Goal: Information Seeking & Learning: Learn about a topic

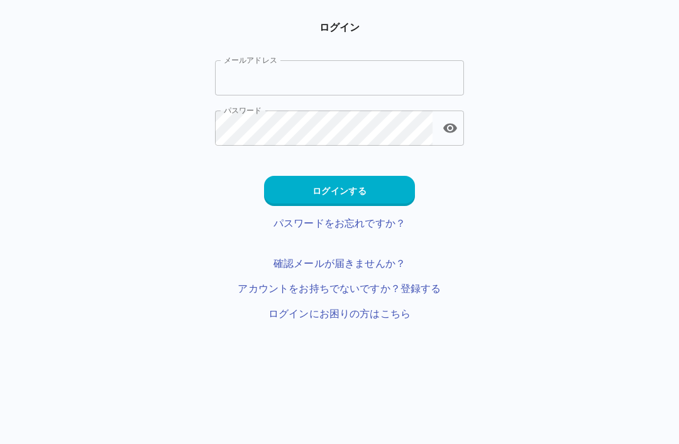
click at [356, 73] on input "メールアドレス" at bounding box center [339, 77] width 249 height 35
click at [356, 72] on input "メールアドレス" at bounding box center [339, 77] width 249 height 35
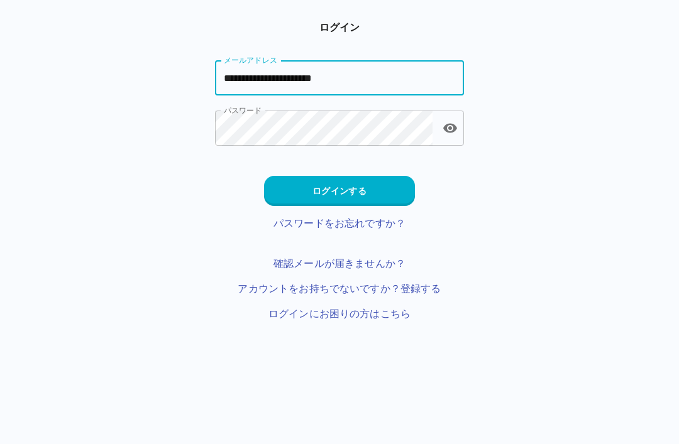
type input "**********"
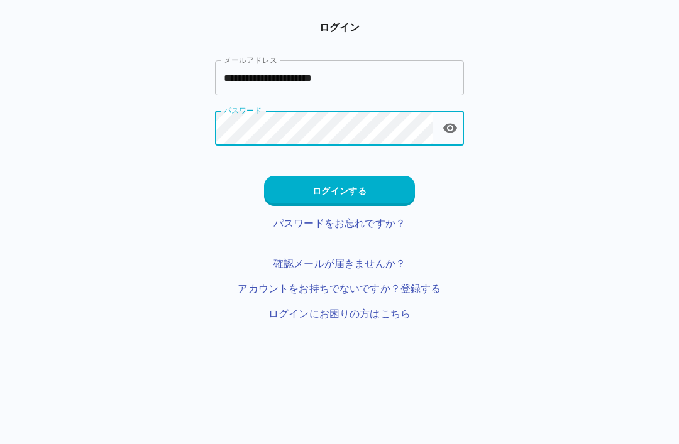
click at [380, 177] on button "ログインする" at bounding box center [339, 191] width 151 height 30
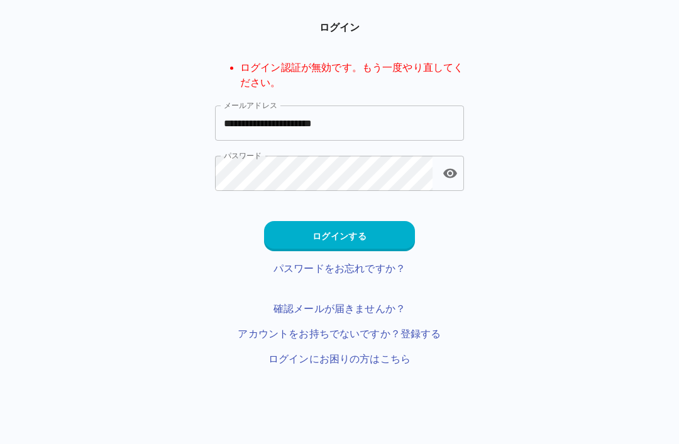
click at [376, 241] on button "ログインする" at bounding box center [339, 236] width 151 height 30
click at [382, 339] on link "アカウントをお持ちでないですか？登録する" at bounding box center [339, 334] width 203 height 15
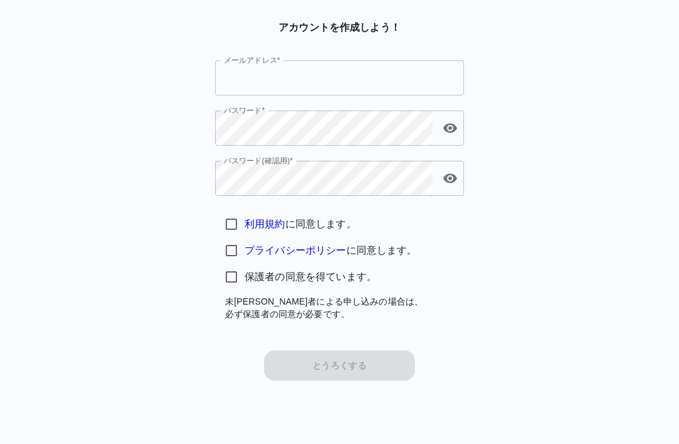
click at [502, 322] on div "アカウントを作成しよう！ メールアドレス* メールアドレス* パスワード* パスワード* パスワード(確認用)* パスワード(確認用)* 利用規約 に同意しま…" at bounding box center [339, 200] width 679 height 361
click at [501, 322] on div "アカウントを作成しよう！ メールアドレス* メールアドレス* パスワード* パスワード* パスワード(確認用)* パスワード(確認用)* 利用規約 に同意しま…" at bounding box center [339, 200] width 679 height 361
click at [493, 352] on div "アカウントを作成しよう！ メールアドレス* メールアドレス* パスワード* パスワード* パスワード(確認用)* パスワード(確認用)* 利用規約 に同意しま…" at bounding box center [339, 200] width 679 height 361
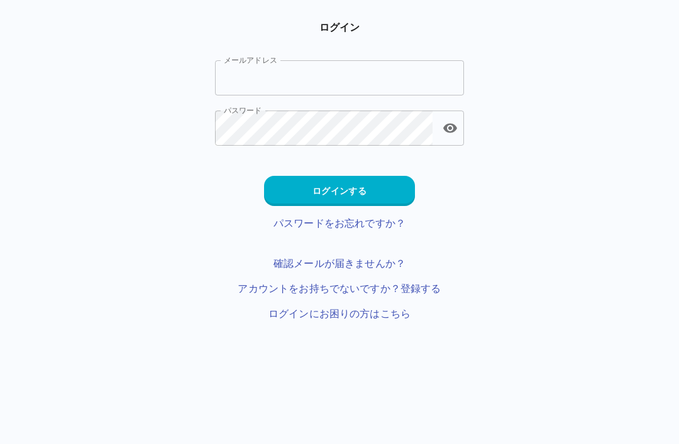
click at [261, 77] on input "メールアドレス" at bounding box center [339, 77] width 249 height 35
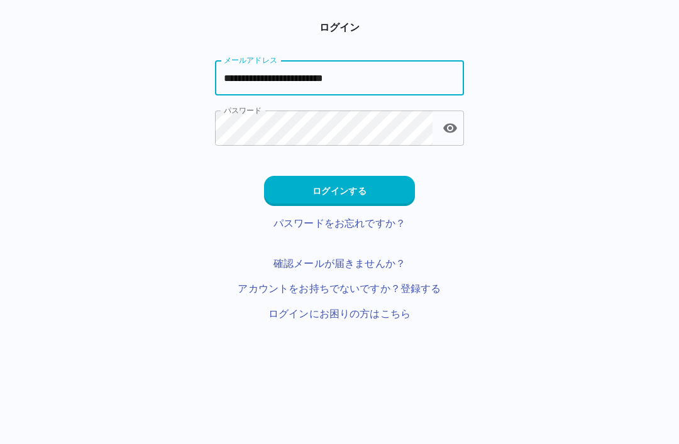
type input "**********"
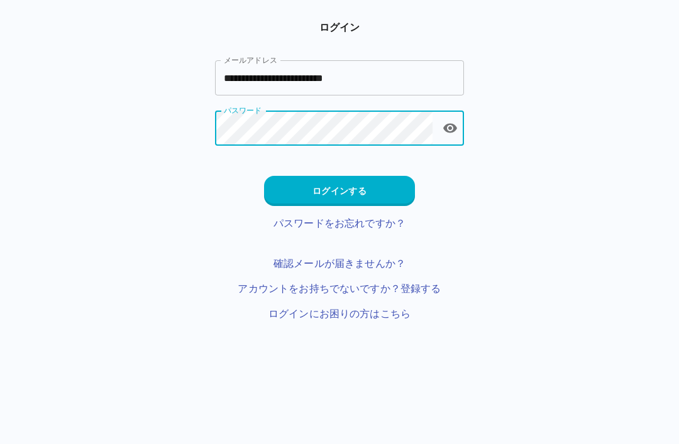
click at [324, 180] on button "ログインする" at bounding box center [339, 191] width 151 height 30
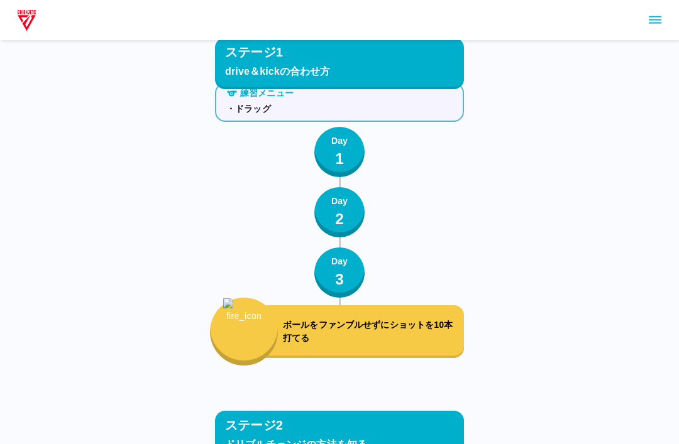
scroll to position [1027, 0]
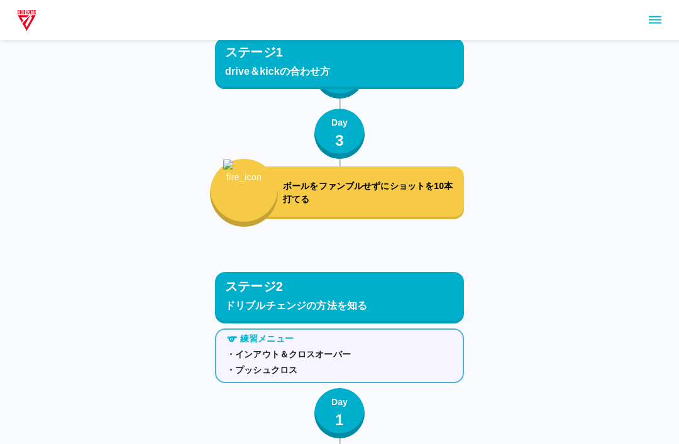
click at [653, 20] on icon "sidemenu" at bounding box center [655, 20] width 13 height 8
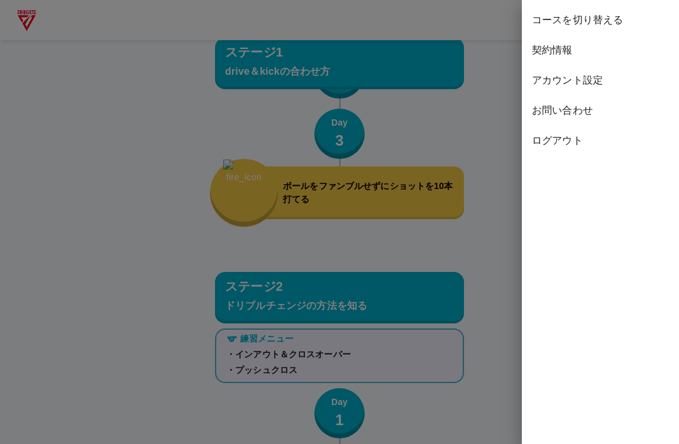
click at [603, 13] on span "コースを切り替える" at bounding box center [600, 20] width 137 height 15
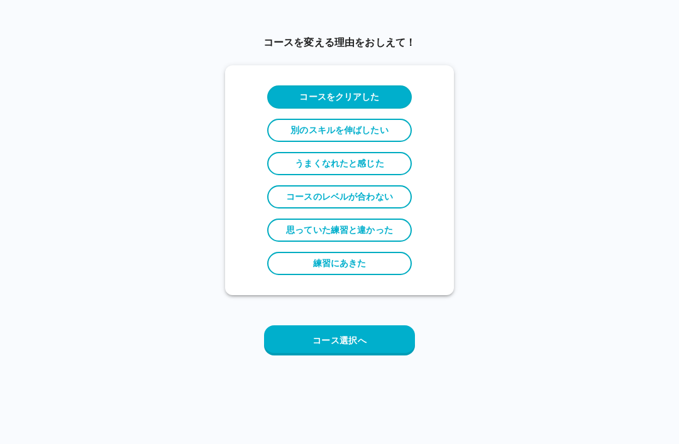
click at [368, 341] on button "コース選択へ" at bounding box center [339, 341] width 151 height 30
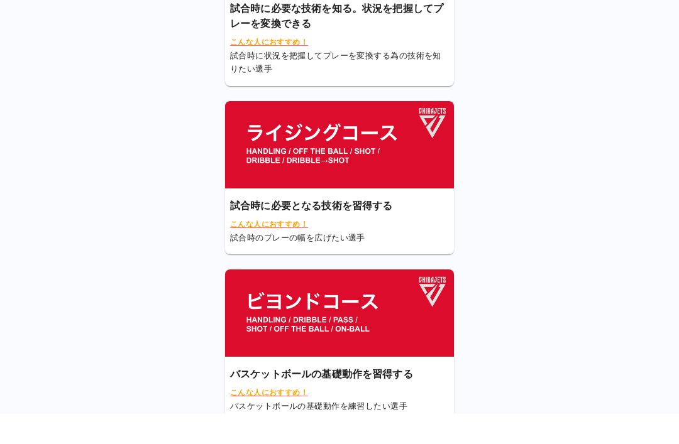
scroll to position [124, 0]
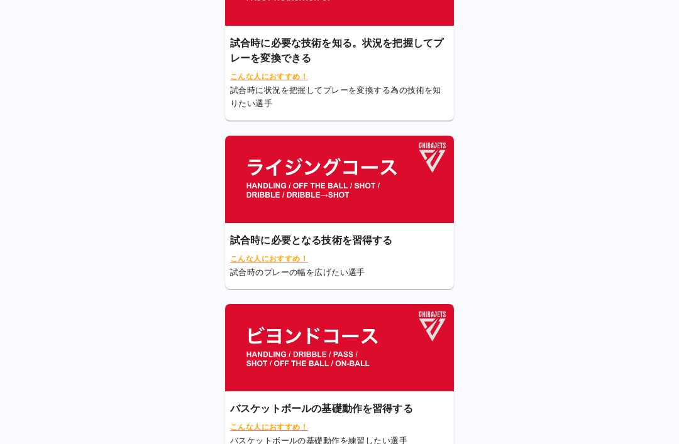
click at [382, 364] on img at bounding box center [339, 347] width 229 height 87
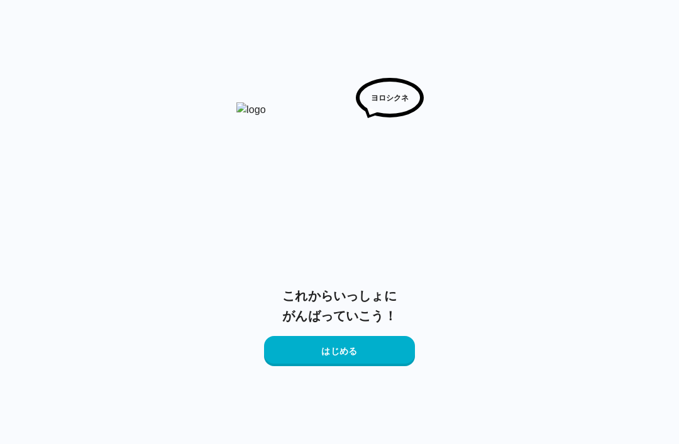
click at [378, 325] on h6 "これからいっしょに がんばっていこう！" at bounding box center [339, 306] width 114 height 40
click at [373, 351] on button "はじめる" at bounding box center [339, 351] width 151 height 30
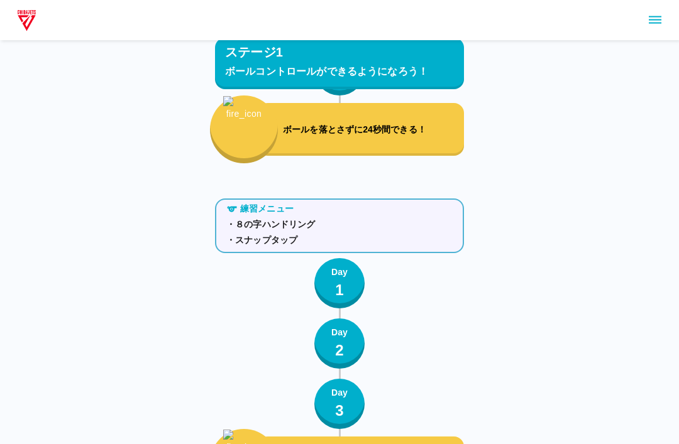
scroll to position [1294, 0]
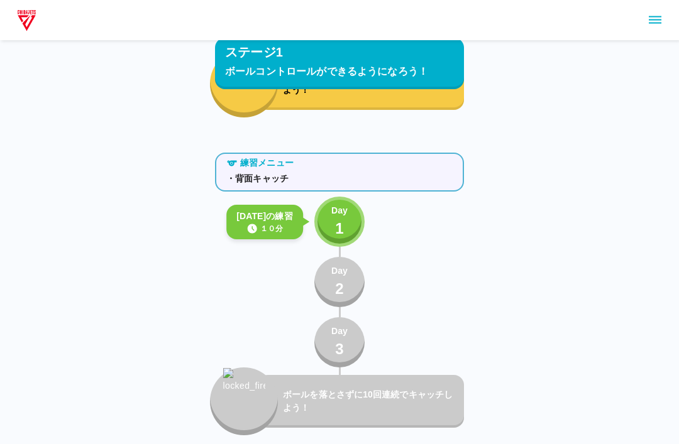
click at [350, 223] on button "Day 1" at bounding box center [339, 222] width 50 height 50
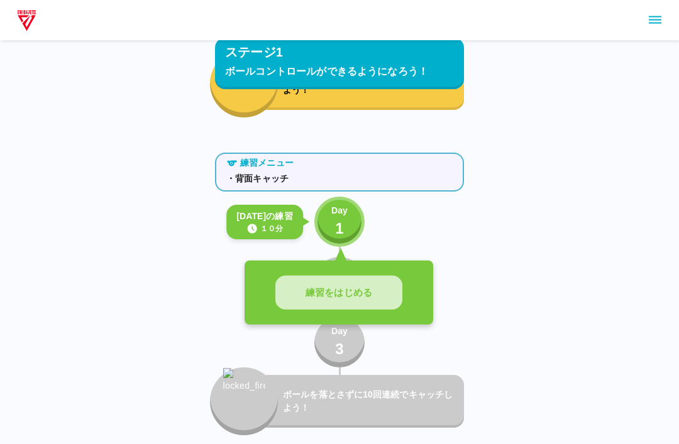
click at [361, 290] on p "練習をはじめる" at bounding box center [339, 293] width 67 height 14
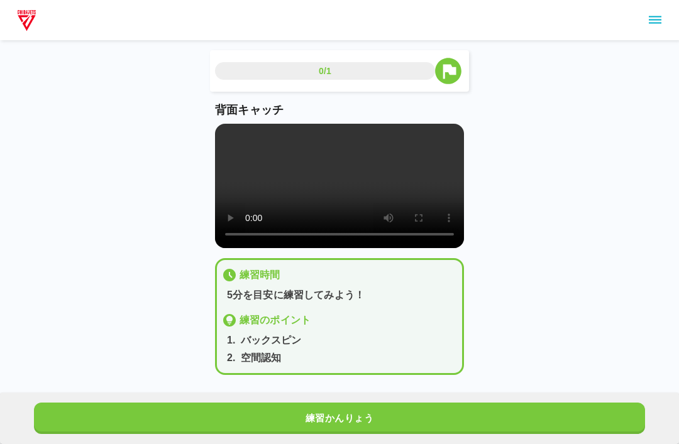
click at [350, 203] on video at bounding box center [339, 186] width 249 height 124
click at [228, 134] on video at bounding box center [339, 186] width 249 height 124
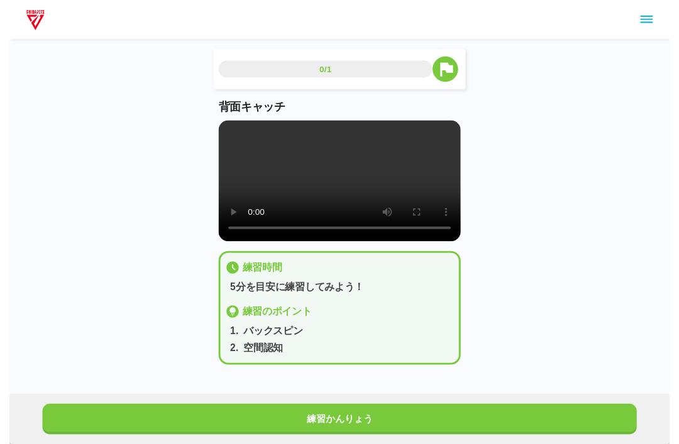
scroll to position [13, 0]
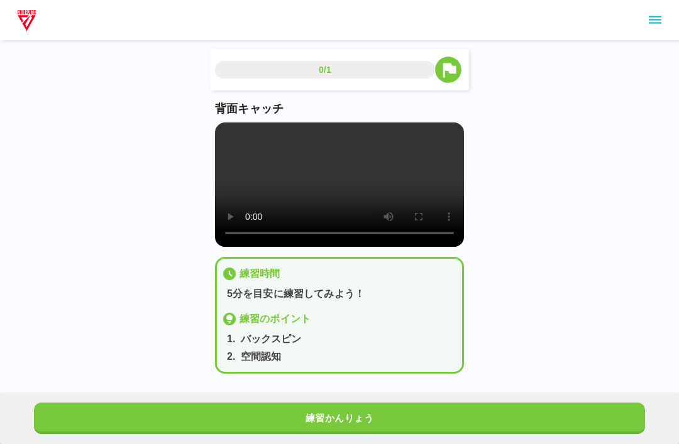
click at [353, 416] on button "練習かんりょう" at bounding box center [339, 418] width 611 height 31
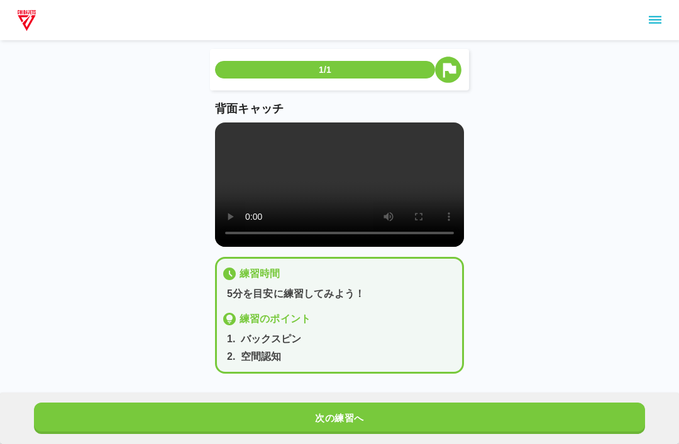
scroll to position [0, 0]
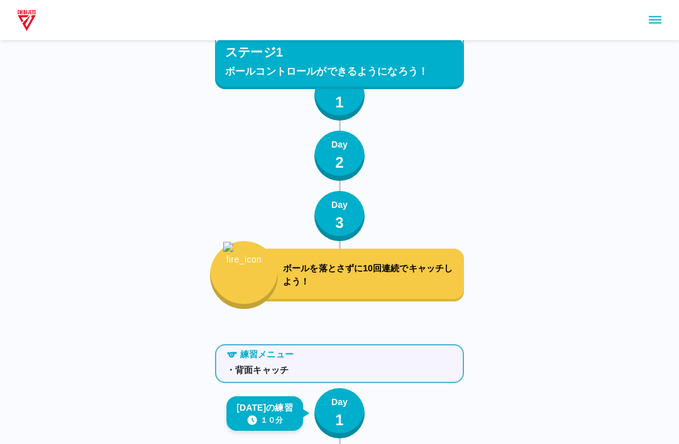
scroll to position [1102, 0]
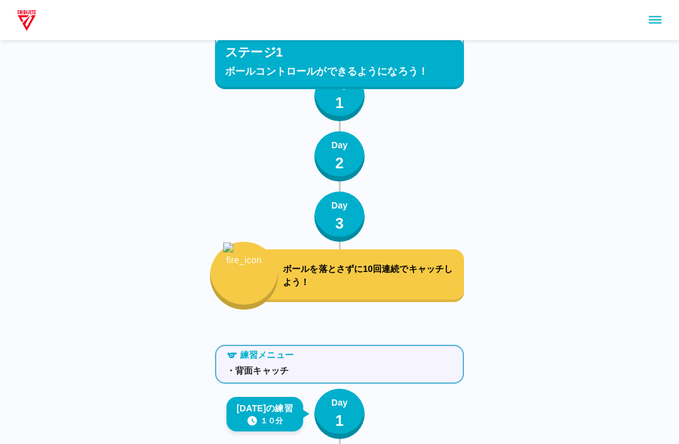
click at [647, 28] on button "sidemenu" at bounding box center [654, 19] width 21 height 21
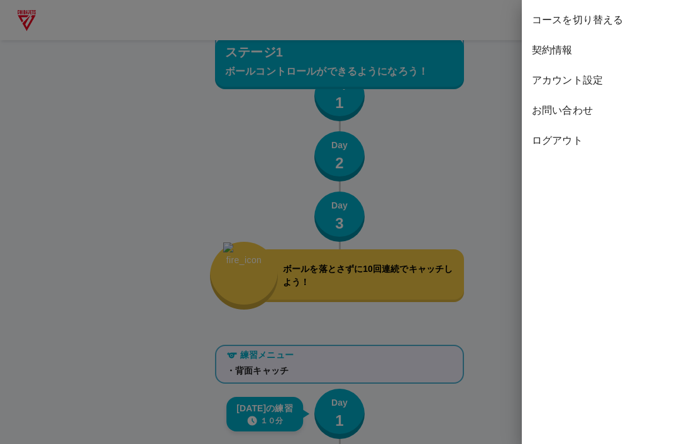
click at [583, 13] on span "コースを切り替える" at bounding box center [600, 20] width 137 height 15
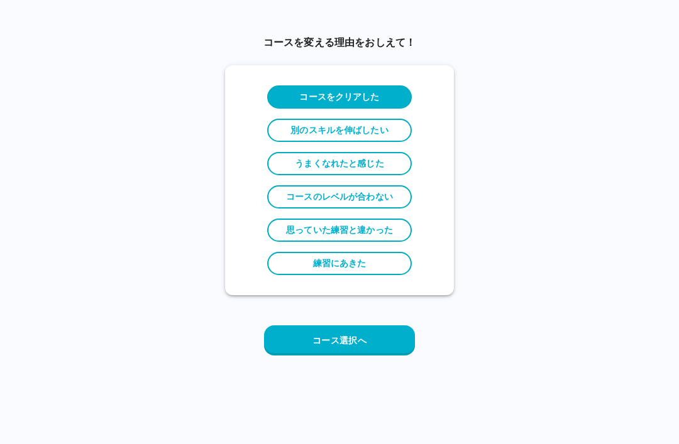
click at [359, 351] on button "コース選択へ" at bounding box center [339, 341] width 151 height 30
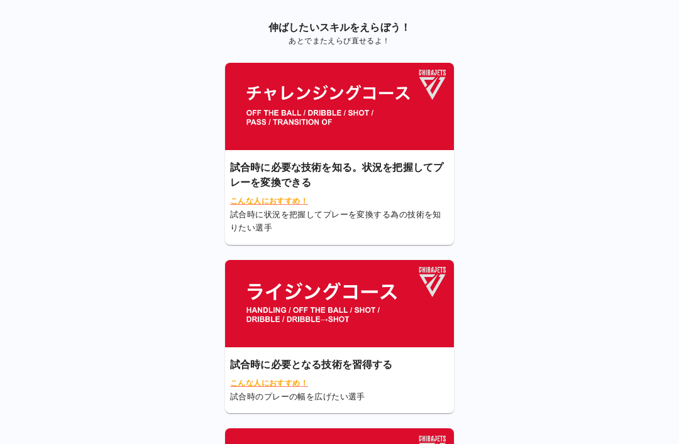
click at [355, 328] on img at bounding box center [339, 303] width 229 height 87
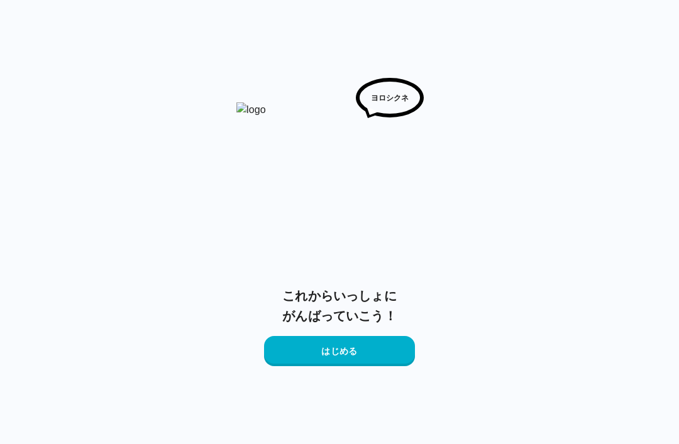
click at [358, 351] on button "はじめる" at bounding box center [339, 351] width 151 height 30
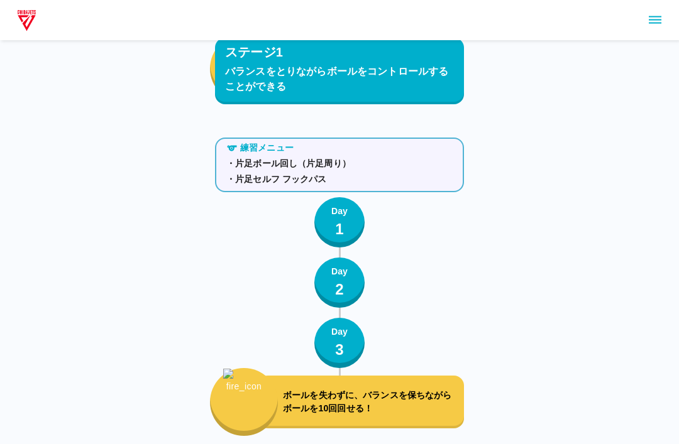
scroll to position [1112, 0]
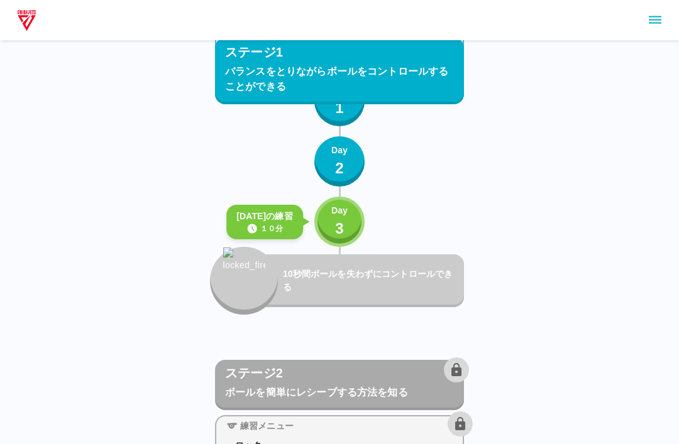
click at [336, 229] on p "3" at bounding box center [339, 229] width 9 height 23
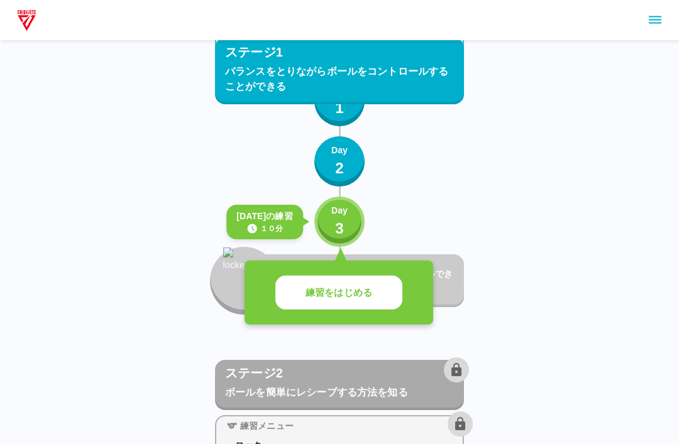
click at [350, 301] on button "練習をはじめる" at bounding box center [338, 293] width 127 height 35
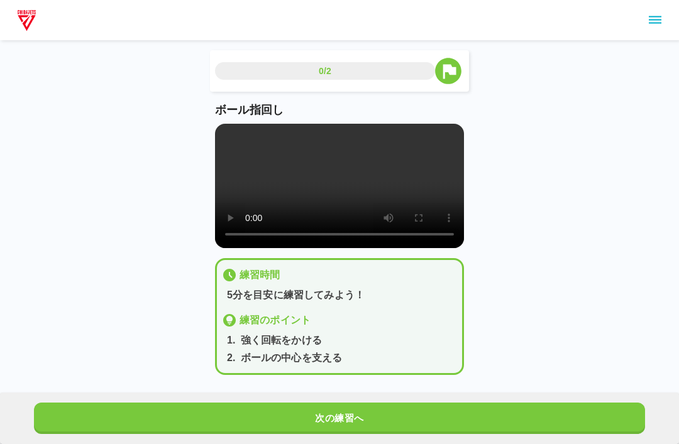
click at [345, 189] on video at bounding box center [339, 186] width 249 height 124
click at [556, 237] on div "0/2 ボール指回し 練習時間 5分を目安に練習してみよう！ 練習のポイント 1 . 強く回転をかける 2 . ボールの中心を支える 次の練習へ" at bounding box center [339, 197] width 679 height 395
click at [535, 253] on div "0/2 ボール指回し 練習時間 5分を目安に練習してみよう！ 練習のポイント 1 . 強く回転をかける 2 . ボールの中心を支える 次の練習へ" at bounding box center [339, 197] width 679 height 395
click at [536, 253] on div "0/2 ボール指回し 練習時間 5分を目安に練習してみよう！ 練習のポイント 1 . 強く回転をかける 2 . ボールの中心を支える 次の練習へ" at bounding box center [339, 197] width 679 height 395
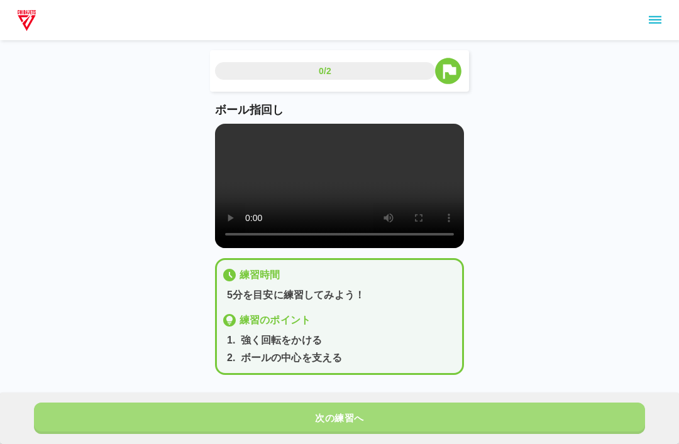
click at [360, 419] on button "次の練習へ" at bounding box center [339, 418] width 611 height 31
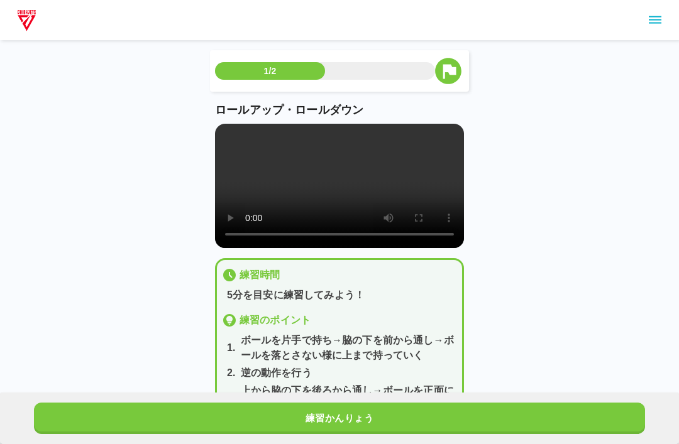
click at [344, 207] on video at bounding box center [339, 186] width 249 height 124
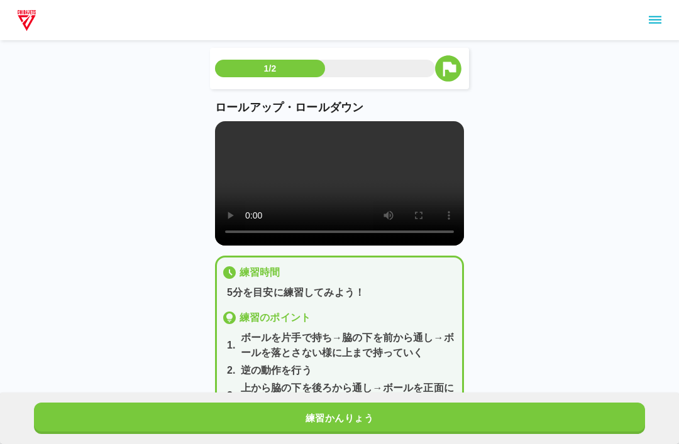
scroll to position [3, 0]
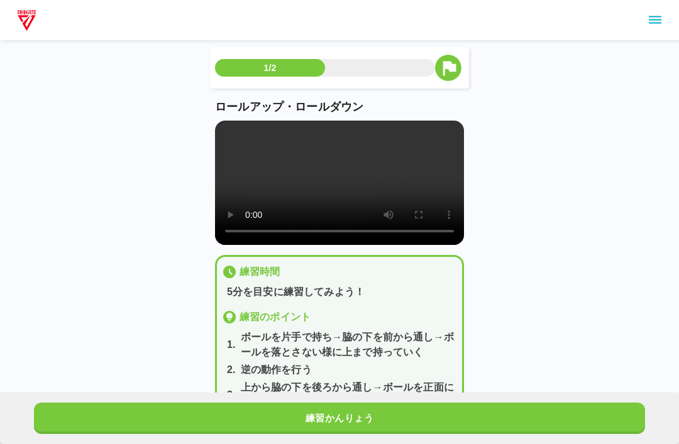
click at [246, 208] on video at bounding box center [339, 183] width 249 height 124
click at [196, 419] on button "練習かんりょう" at bounding box center [339, 418] width 611 height 31
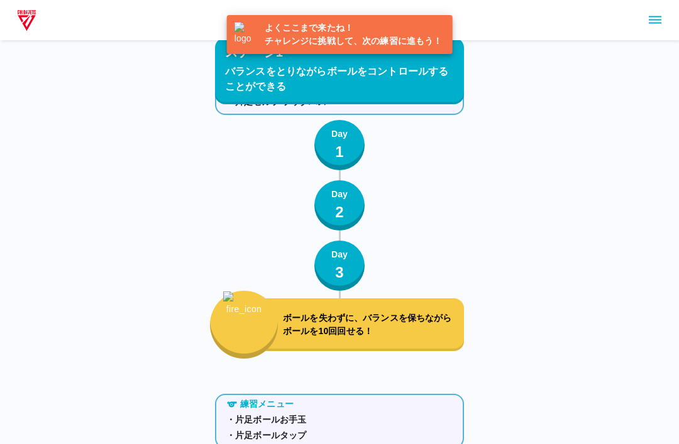
scroll to position [1176, 0]
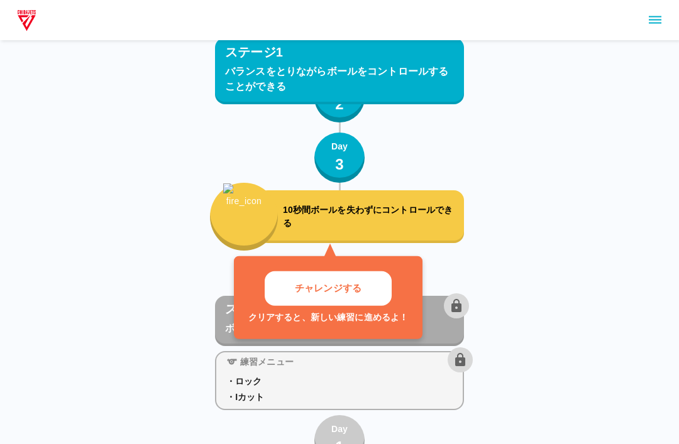
click at [365, 293] on button "チャレンジする" at bounding box center [328, 289] width 127 height 35
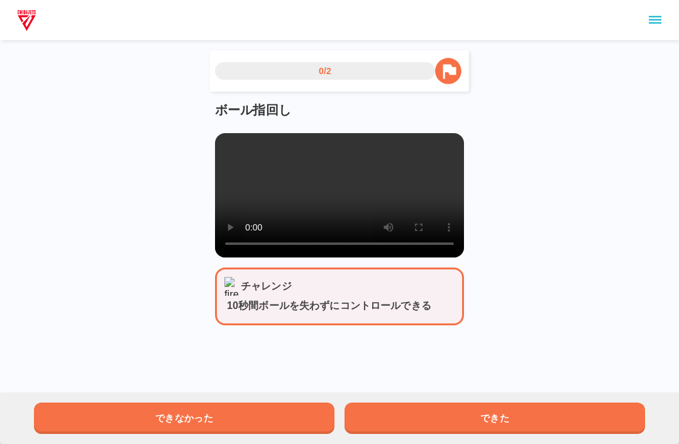
click at [175, 398] on div "できなかった できた" at bounding box center [339, 419] width 679 height 52
click at [177, 415] on button "できなかった" at bounding box center [184, 418] width 300 height 31
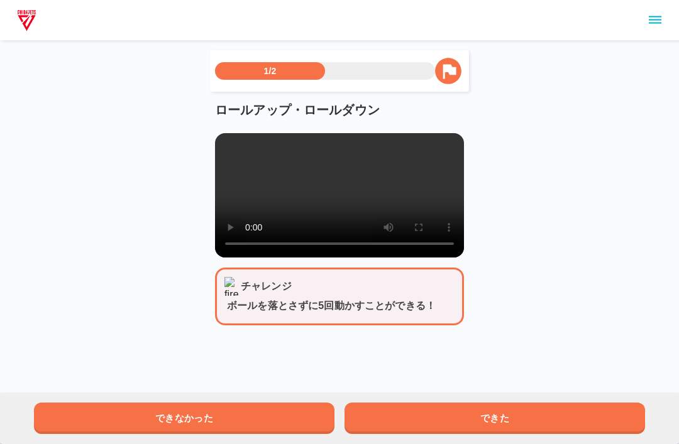
click at [511, 415] on button "できた" at bounding box center [494, 418] width 300 height 31
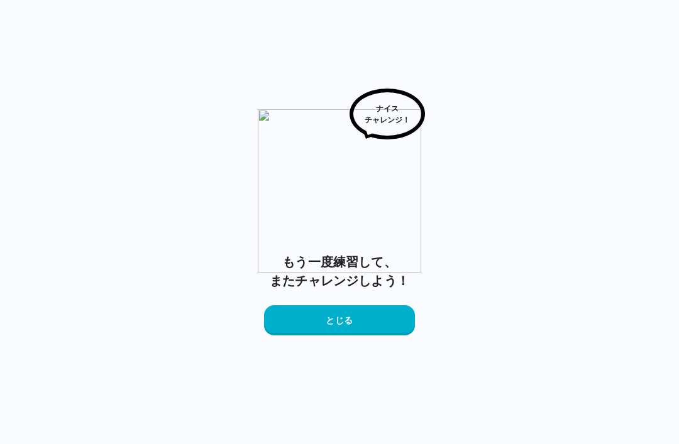
click at [307, 326] on button "とじる" at bounding box center [339, 321] width 151 height 30
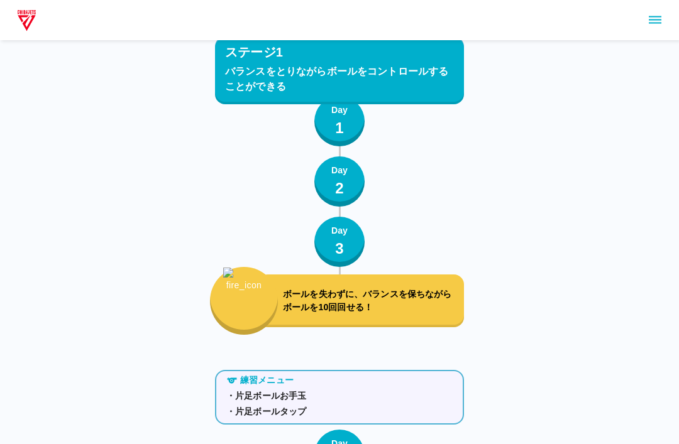
scroll to position [1176, 0]
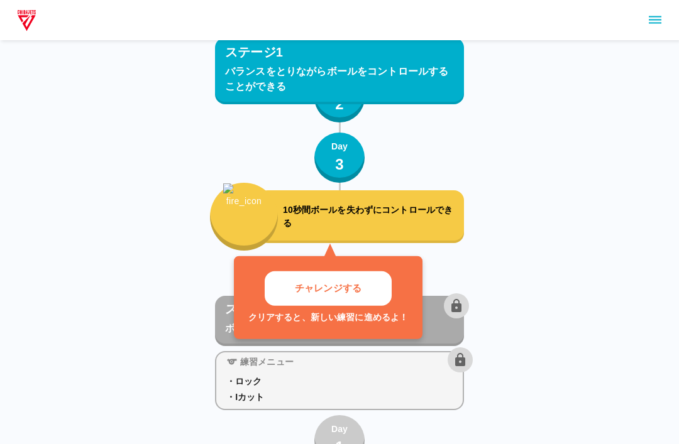
click at [351, 285] on p "チャレンジする" at bounding box center [328, 289] width 67 height 14
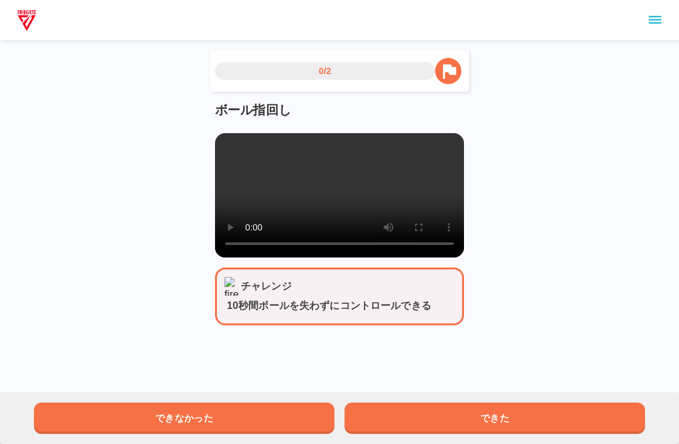
click at [592, 414] on button "できた" at bounding box center [494, 418] width 300 height 31
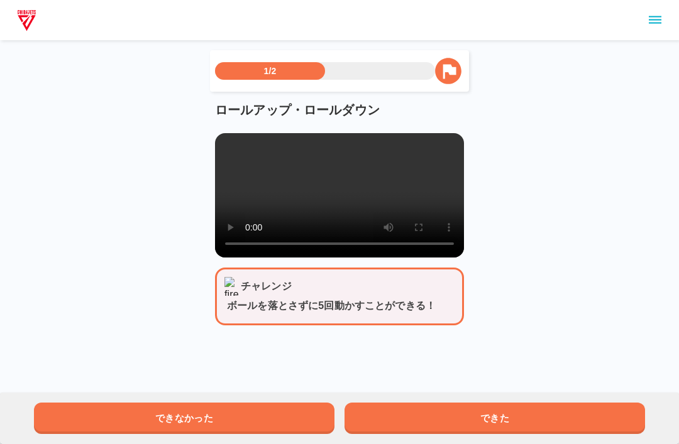
click at [615, 412] on button "できた" at bounding box center [494, 418] width 300 height 31
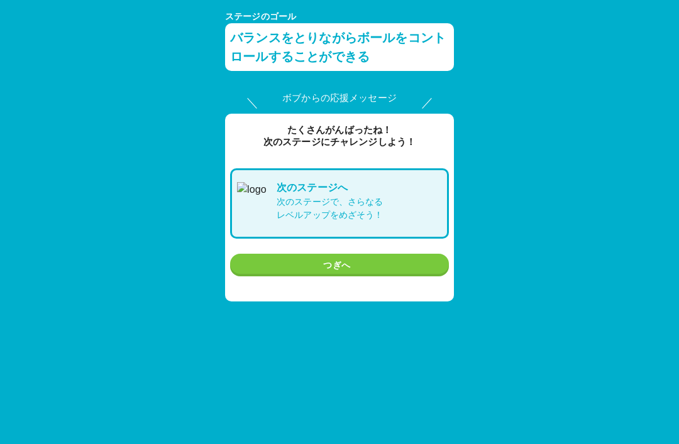
click at [400, 259] on button "つぎへ" at bounding box center [339, 265] width 219 height 23
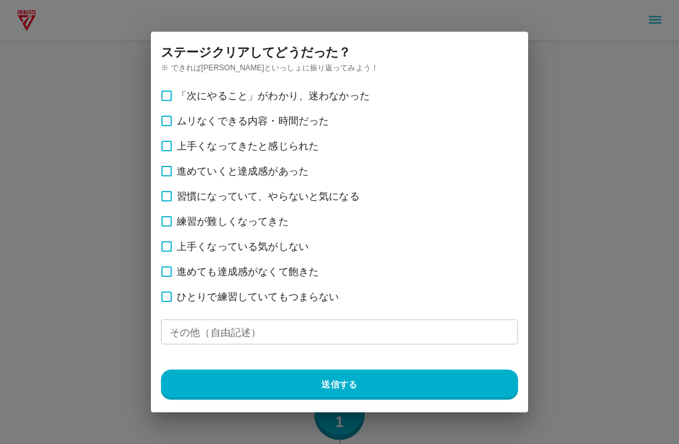
scroll to position [1176, 0]
click at [610, 350] on div "ステージ クリアしてどうだった？ ※ できれば親御さんといっしょに振り返ってみよう！ 「次にやること」がわかり、迷わなかった ムリなくできる内容・時間だった …" at bounding box center [339, 222] width 709 height 444
click at [602, 340] on div "ステージ クリアしてどうだった？ ※ できれば親御さんといっしょに振り返ってみよう！ 「次にやること」がわかり、迷わなかった ムリなくできる内容・時間だった …" at bounding box center [339, 222] width 709 height 444
click at [575, 340] on div "ステージ クリアしてどうだった？ ※ できれば親御さんといっしょに振り返ってみよう！ 「次にやること」がわかり、迷わなかった ムリなくできる内容・時間だった …" at bounding box center [339, 222] width 709 height 444
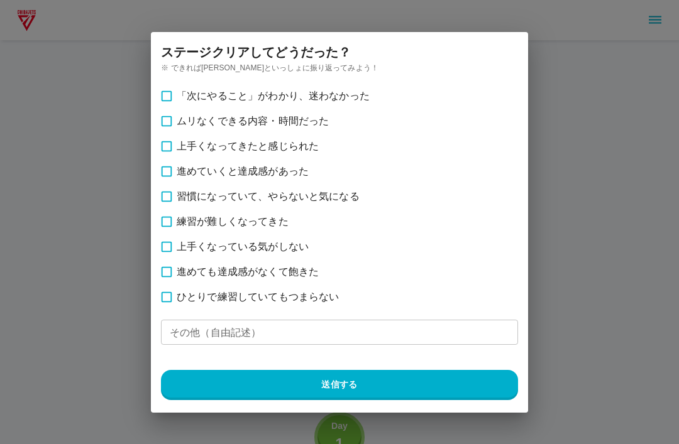
click at [571, 330] on div "ステージ クリアしてどうだった？ ※ できれば親御さんといっしょに振り返ってみよう！ 「次にやること」がわかり、迷わなかった ムリなくできる内容・時間だった …" at bounding box center [339, 222] width 709 height 444
click at [644, 193] on div "ステージ クリアしてどうだった？ ※ できれば親御さんといっしょに振り返ってみよう！ 「次にやること」がわかり、迷わなかった ムリなくできる内容・時間だった …" at bounding box center [339, 222] width 709 height 444
click at [644, 192] on div "ステージ クリアしてどうだった？ ※ できれば親御さんといっしょに振り返ってみよう！ 「次にやること」がわかり、迷わなかった ムリなくできる内容・時間だった …" at bounding box center [339, 222] width 709 height 444
click at [648, 193] on div "ステージ クリアしてどうだった？ ※ できれば親御さんといっしょに振り返ってみよう！ 「次にやること」がわかり、迷わなかった ムリなくできる内容・時間だった …" at bounding box center [339, 222] width 709 height 444
click at [648, 192] on div "ステージ クリアしてどうだった？ ※ できれば親御さんといっしょに振り返ってみよう！ 「次にやること」がわかり、迷わなかった ムリなくできる内容・時間だった …" at bounding box center [339, 222] width 709 height 444
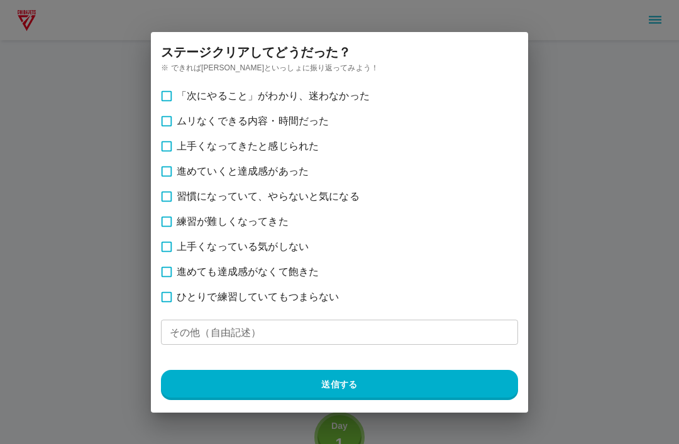
click at [653, 192] on div "ステージ クリアしてどうだった？ ※ できれば親御さんといっしょに振り返ってみよう！ 「次にやること」がわかり、迷わなかった ムリなくできる内容・時間だった …" at bounding box center [339, 222] width 709 height 444
click at [624, 290] on div "ステージ クリアしてどうだった？ ※ できれば親御さんといっしょに振り返ってみよう！ 「次にやること」がわかり、迷わなかった ムリなくできる内容・時間だった …" at bounding box center [339, 222] width 709 height 444
click at [602, 171] on div "ステージ クリアしてどうだった？ ※ できれば親御さんといっしょに振り返ってみよう！ 「次にやること」がわかり、迷わなかった ムリなくできる内容・時間だった …" at bounding box center [339, 222] width 709 height 444
click at [185, 289] on label "ひとりで練習していてもつまらない" at bounding box center [341, 297] width 374 height 25
click at [307, 371] on button "送信する" at bounding box center [339, 385] width 357 height 30
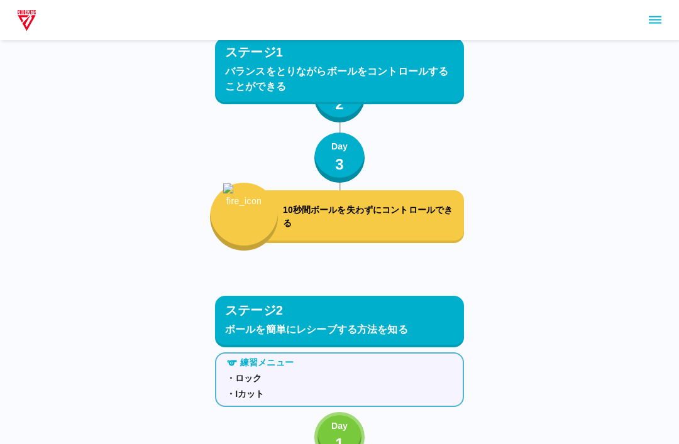
click at [642, 33] on div at bounding box center [339, 20] width 679 height 40
click at [658, 16] on icon "sidemenu" at bounding box center [655, 20] width 13 height 8
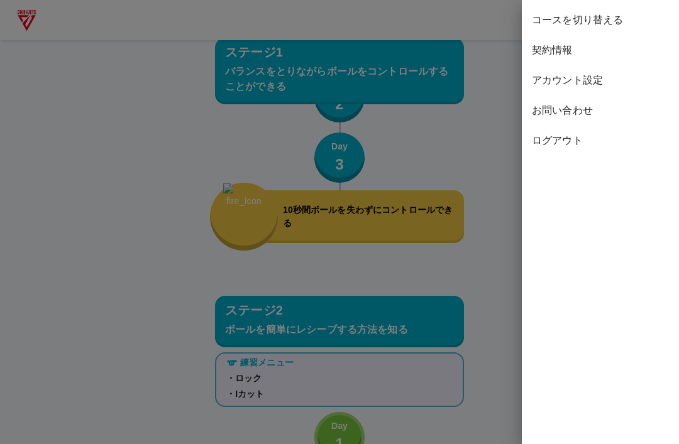
click at [610, 18] on span "コースを切り替える" at bounding box center [600, 20] width 137 height 15
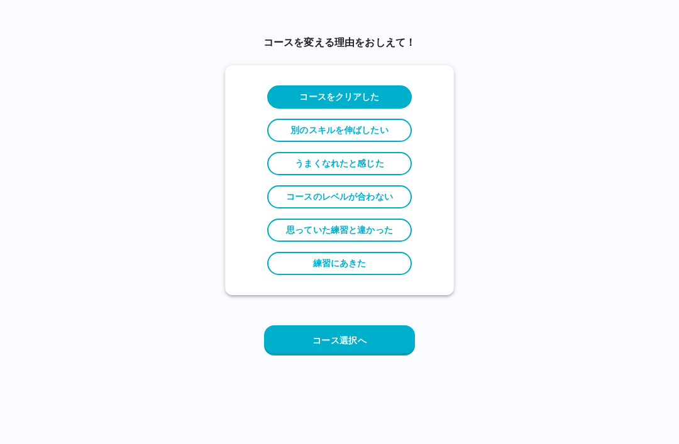
click at [398, 331] on button "コース選択へ" at bounding box center [339, 341] width 151 height 30
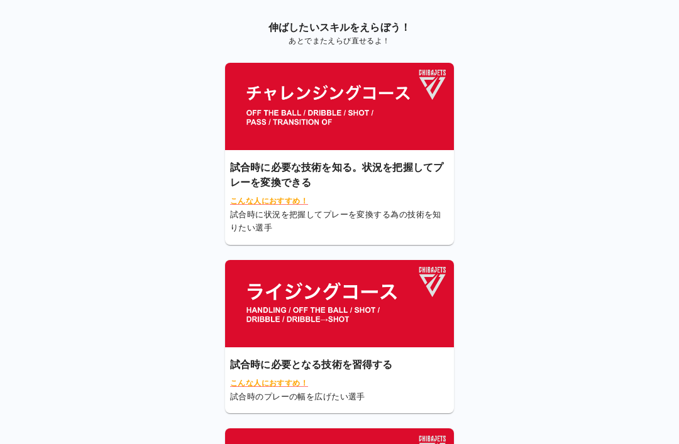
click at [375, 116] on img at bounding box center [339, 106] width 229 height 87
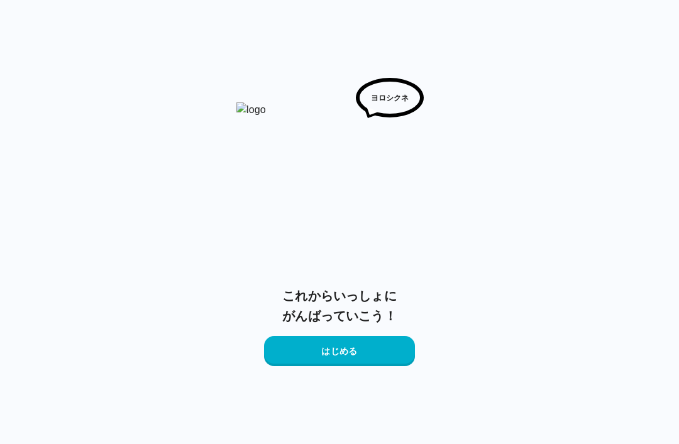
click at [386, 128] on img at bounding box center [339, 196] width 206 height 189
click at [318, 338] on button "はじめる" at bounding box center [339, 351] width 151 height 30
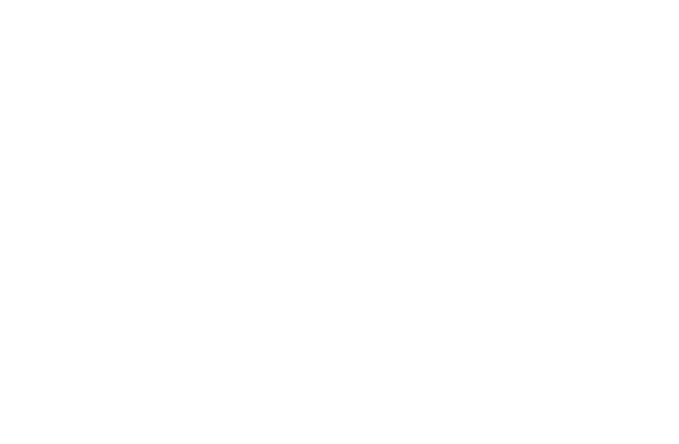
click at [308, 5] on html at bounding box center [339, 2] width 679 height 5
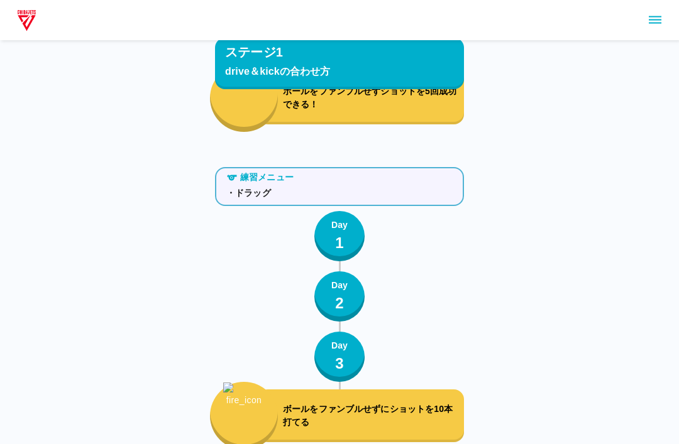
scroll to position [1023, 0]
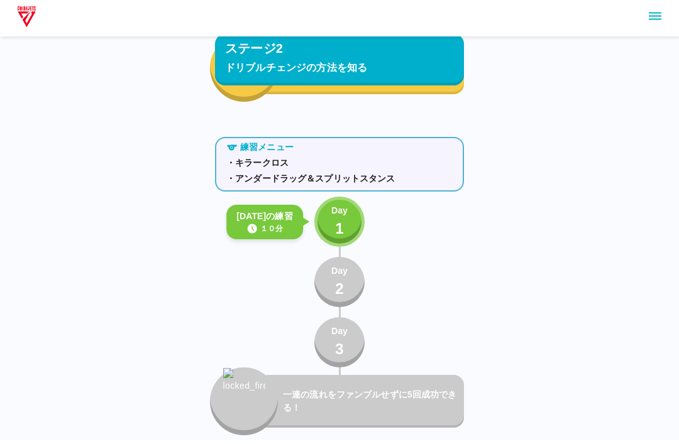
click at [352, 211] on button "Day 1" at bounding box center [339, 226] width 50 height 50
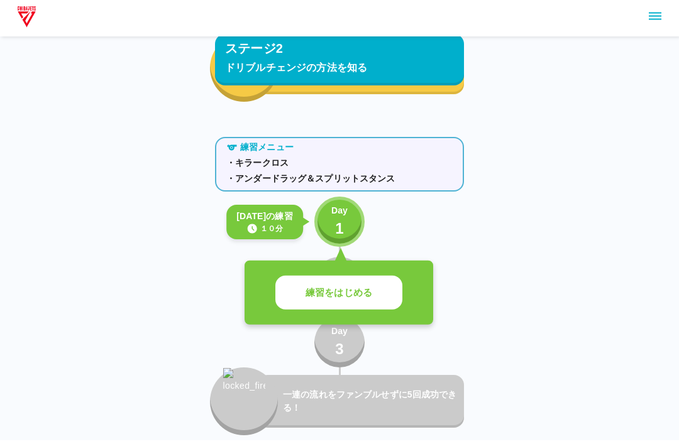
scroll to position [1027, 0]
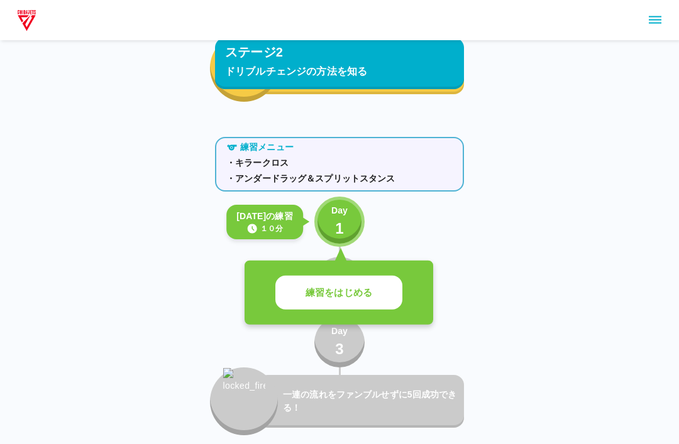
click at [333, 296] on p "練習をはじめる" at bounding box center [339, 293] width 67 height 14
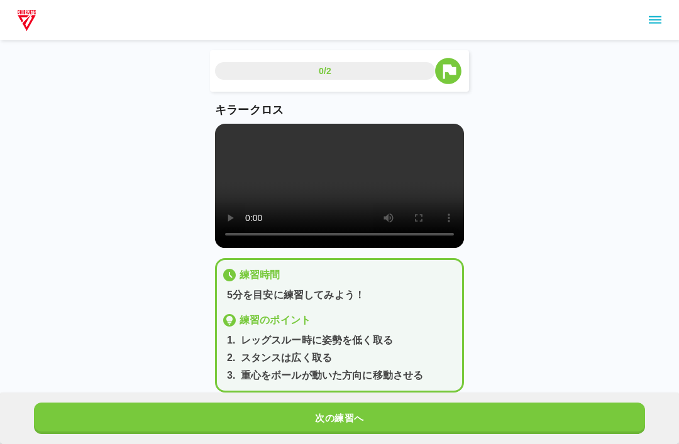
click at [344, 186] on video at bounding box center [339, 186] width 249 height 124
click at [366, 203] on video at bounding box center [339, 186] width 249 height 124
click at [336, 248] on video at bounding box center [339, 186] width 249 height 124
click at [381, 200] on video at bounding box center [339, 186] width 249 height 124
click at [352, 201] on video at bounding box center [339, 186] width 249 height 124
